Goal: Find specific page/section

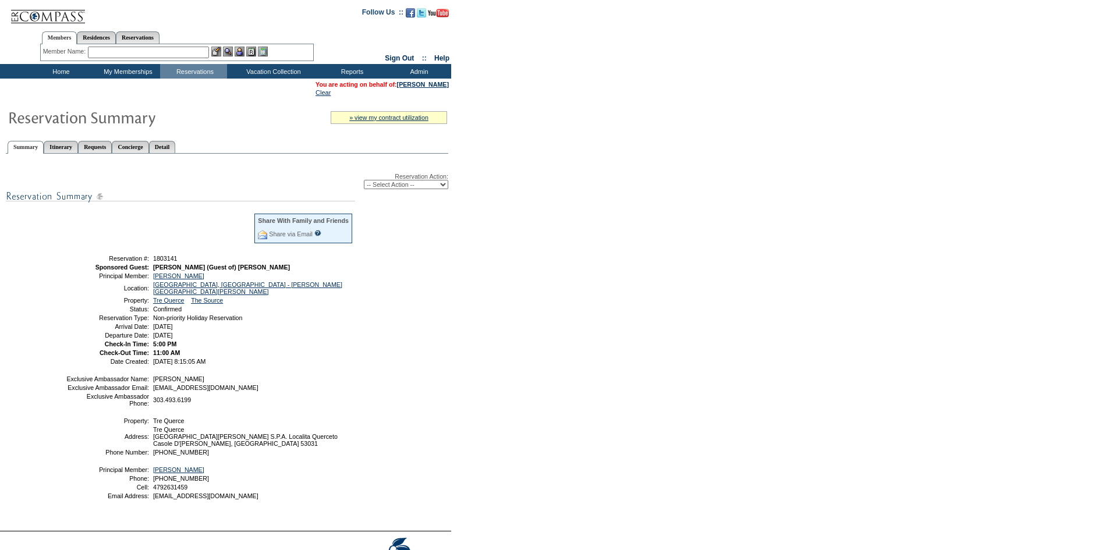
drag, startPoint x: 151, startPoint y: 55, endPoint x: 159, endPoint y: 56, distance: 8.2
click at [151, 55] on input "text" at bounding box center [148, 53] width 121 height 12
click at [173, 59] on div "Member Name: Destination or Residence: ReservationId:" at bounding box center [177, 52] width 274 height 17
click at [173, 54] on input "text" at bounding box center [148, 53] width 121 height 12
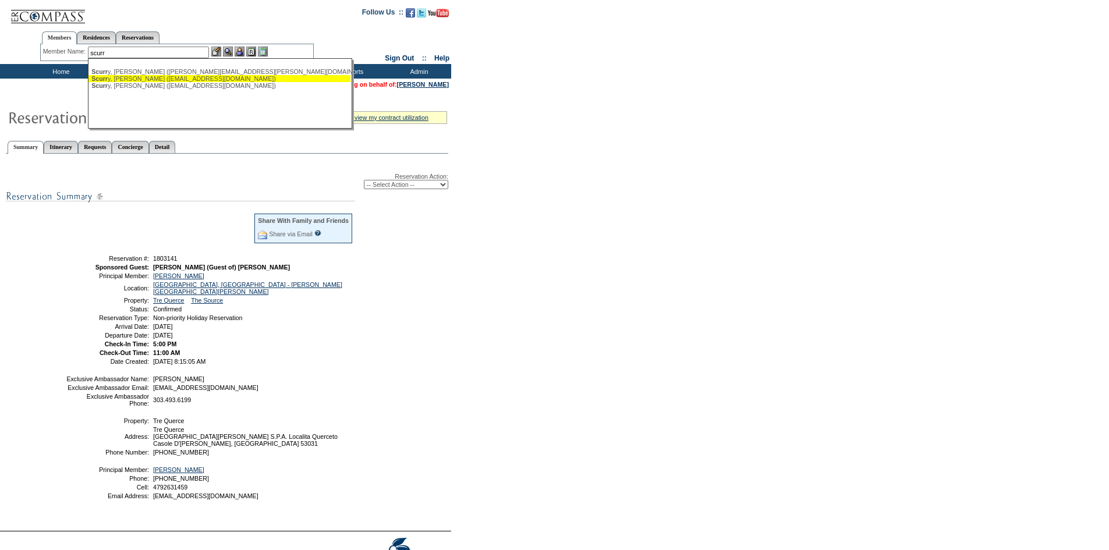
click at [211, 76] on div "Scurr y, Will (wscurry@ndosi.com)" at bounding box center [219, 78] width 256 height 7
type input "Scurry, Will (wscurry@ndosi.com)"
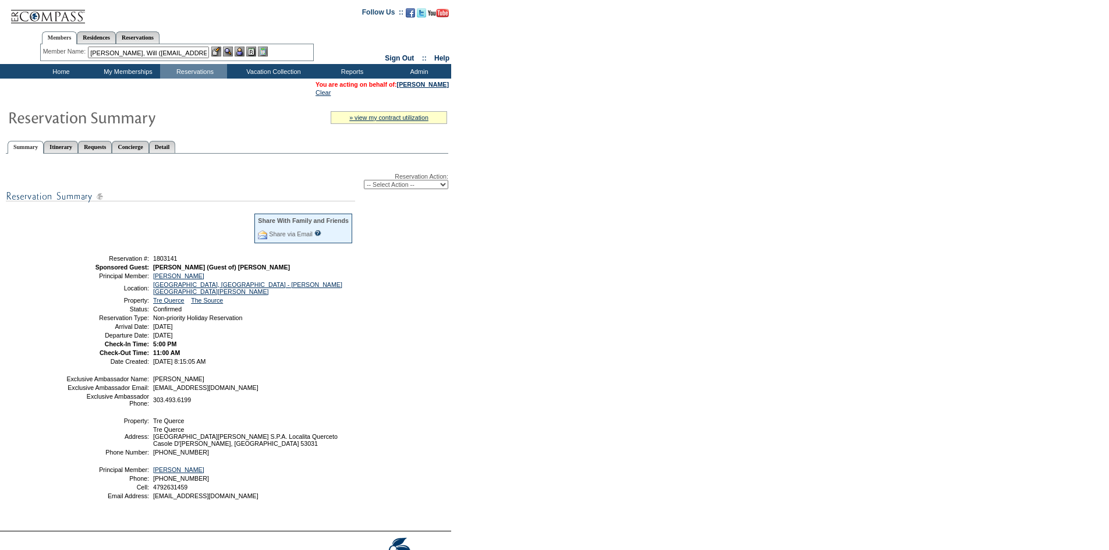
click at [232, 52] on img at bounding box center [228, 52] width 10 height 10
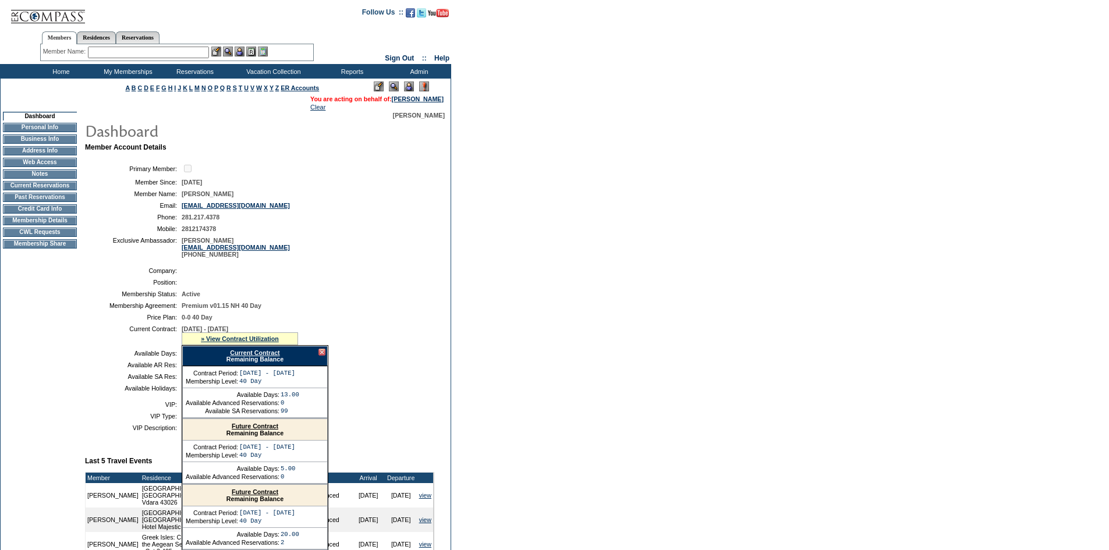
click at [746, 174] on form "Follow Us ::" at bounding box center [554, 416] width 1109 height 833
